Goal: Transaction & Acquisition: Purchase product/service

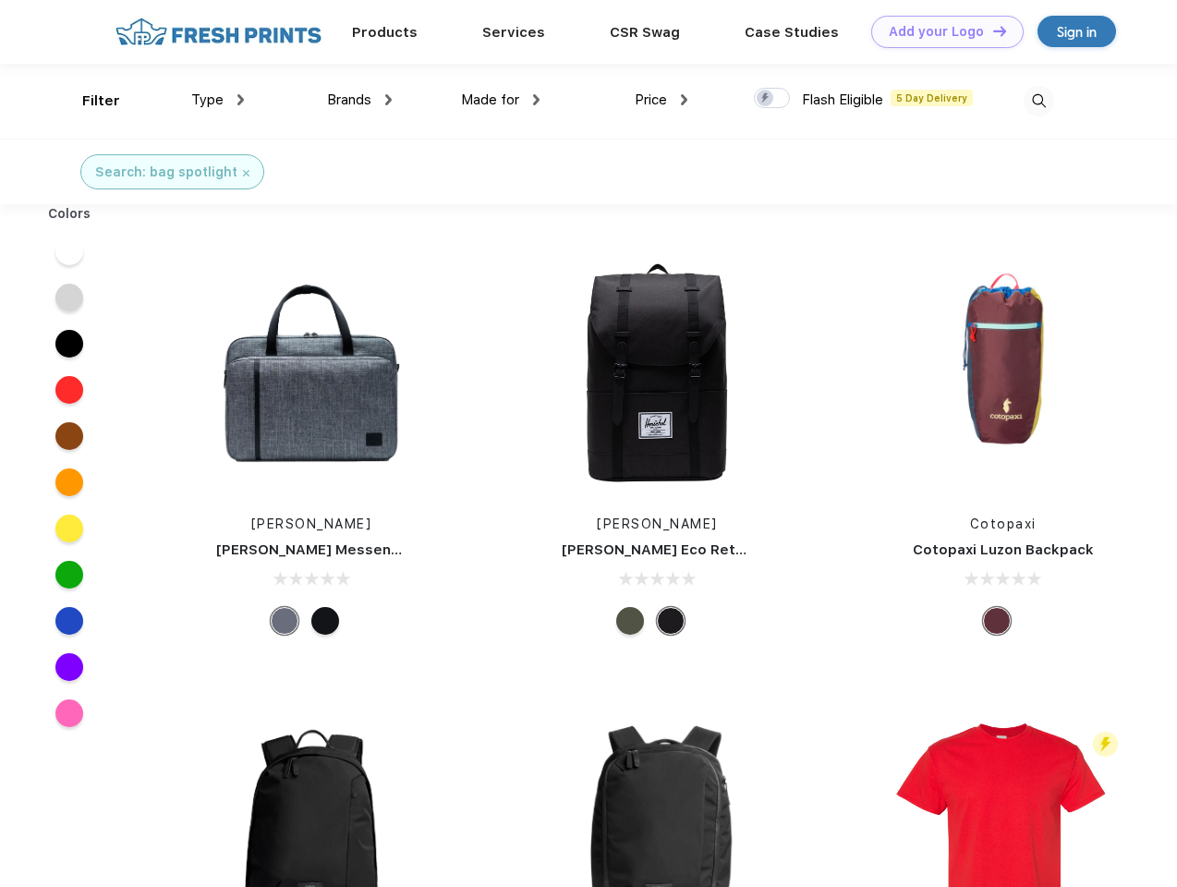
click at [940, 31] on link "Add your Logo Design Tool" at bounding box center [947, 32] width 152 height 32
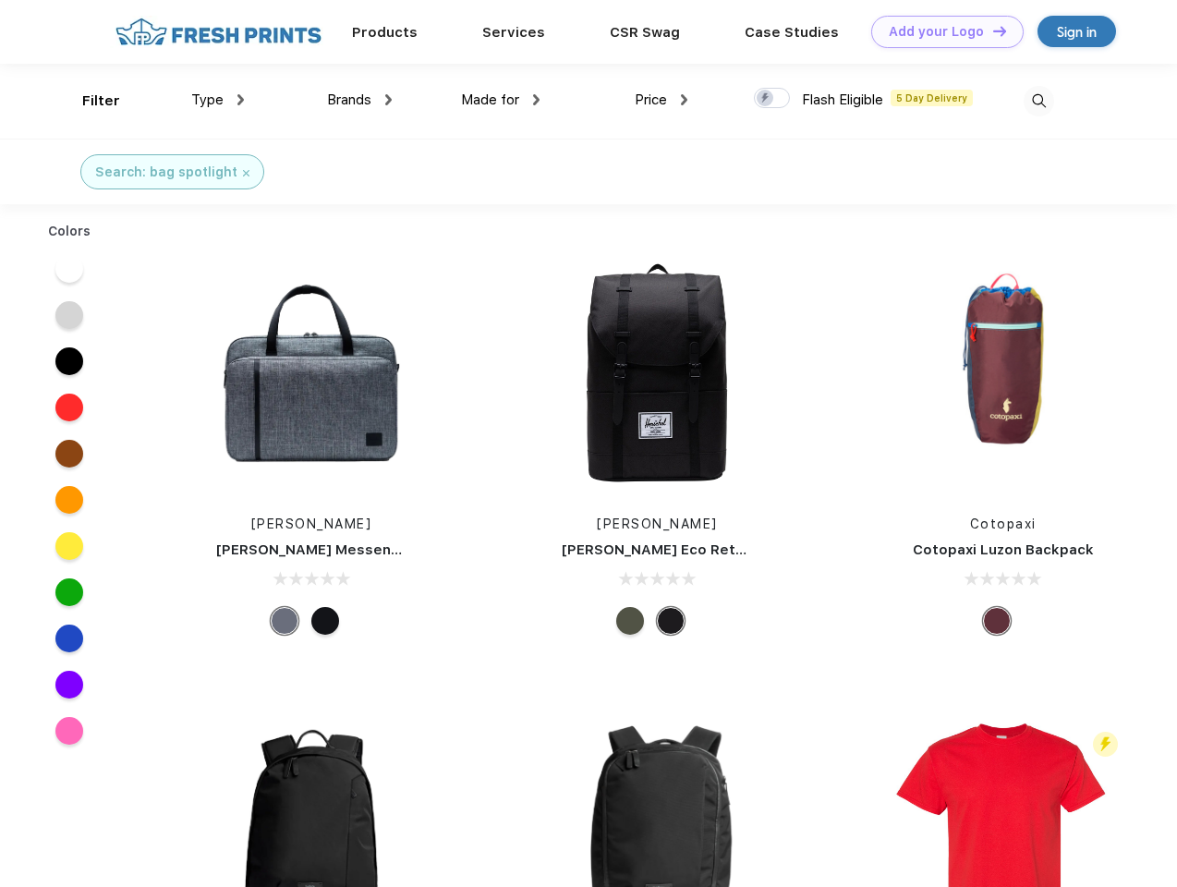
click at [0, 0] on div "Design Tool" at bounding box center [0, 0] width 0 height 0
click at [991, 30] on link "Add your Logo Design Tool" at bounding box center [947, 32] width 152 height 32
click at [89, 101] on div "Filter" at bounding box center [101, 101] width 38 height 21
click at [218, 100] on span "Type" at bounding box center [207, 99] width 32 height 17
click at [359, 100] on span "Brands" at bounding box center [349, 99] width 44 height 17
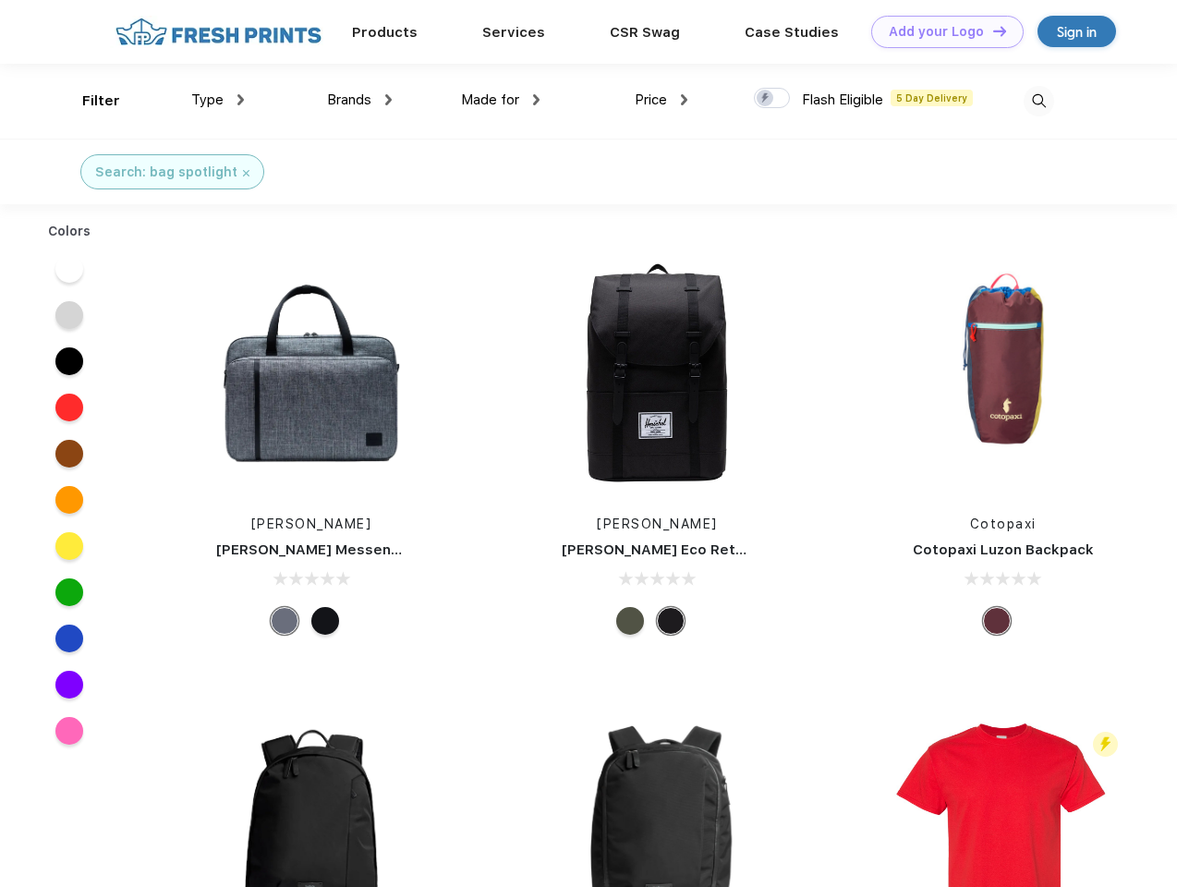
click at [501, 100] on span "Made for" at bounding box center [490, 99] width 58 height 17
click at [661, 100] on span "Price" at bounding box center [651, 99] width 32 height 17
click at [772, 99] on div at bounding box center [772, 98] width 36 height 20
click at [766, 99] on input "checkbox" at bounding box center [760, 93] width 12 height 12
click at [1038, 101] on img at bounding box center [1039, 101] width 30 height 30
